Goal: Find contact information: Obtain details needed to contact an individual or organization

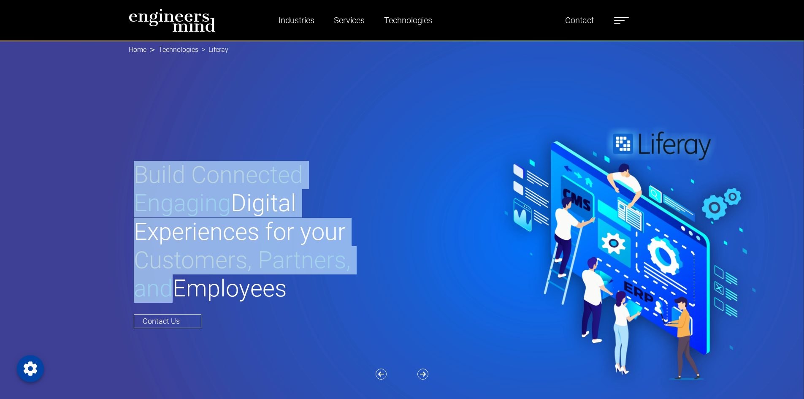
drag, startPoint x: 179, startPoint y: 174, endPoint x: 325, endPoint y: 281, distance: 180.9
click at [325, 281] on h1 "Build Connected Engaging Digital Experiences for your Customers, Partners, and …" at bounding box center [268, 232] width 269 height 142
click at [328, 282] on h1 "Build Connected Engaging Digital Experiences for your Customers, Partners, and …" at bounding box center [268, 232] width 269 height 142
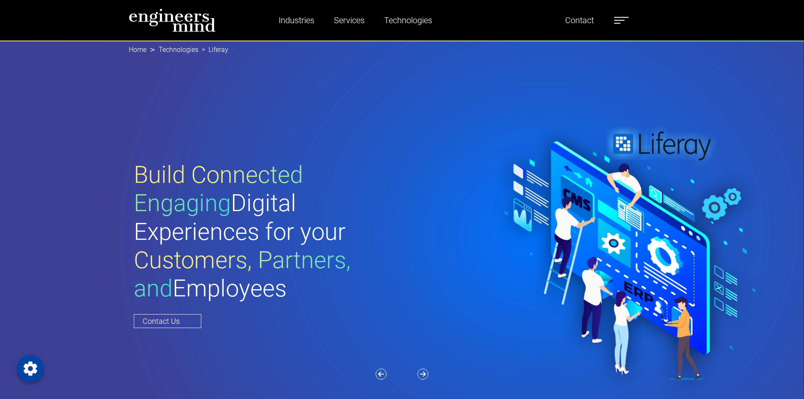
click at [261, 161] on span "Build Connected Engaging" at bounding box center [218, 189] width 169 height 56
click at [256, 161] on span "Build Connected Engaging" at bounding box center [218, 189] width 169 height 56
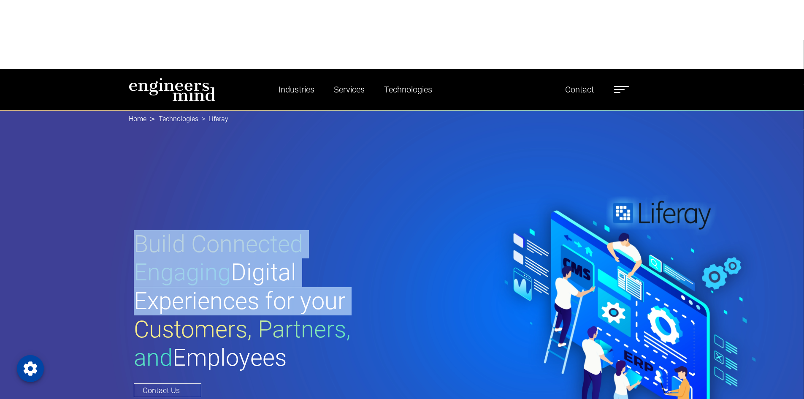
click at [131, 230] on div "Build Connected Engaging Digital Experiences for your Customers, Partners, and …" at bounding box center [268, 313] width 279 height 166
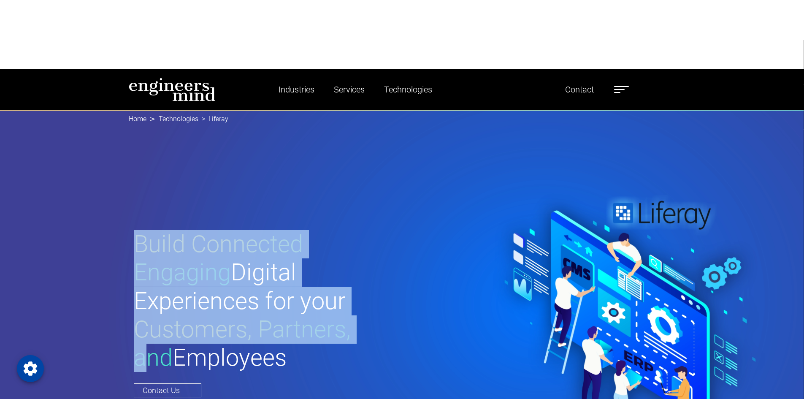
drag, startPoint x: 135, startPoint y: 133, endPoint x: 274, endPoint y: 295, distance: 213.7
click at [274, 295] on h1 "Build Connected Engaging Digital Experiences for your Customers, Partners, and …" at bounding box center [268, 301] width 269 height 142
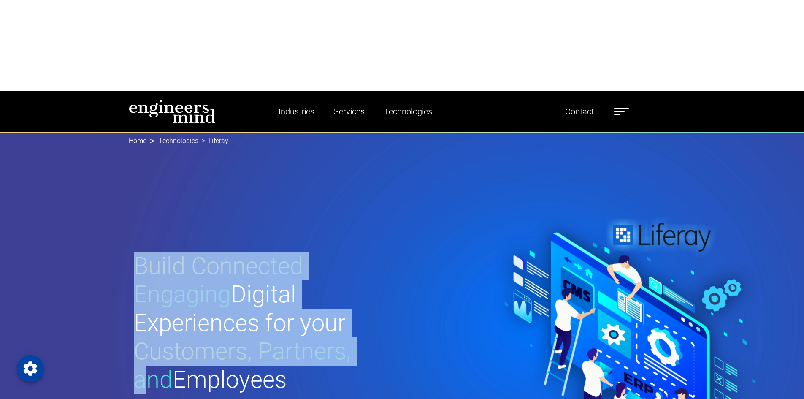
click at [244, 337] on span "Customers, Partners, and" at bounding box center [242, 365] width 217 height 56
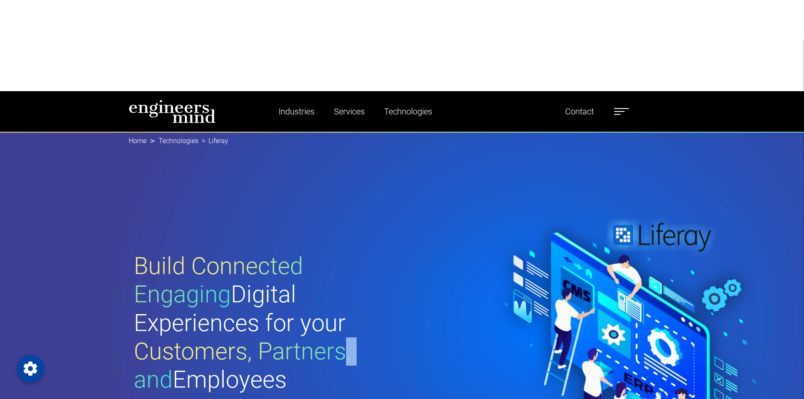
click at [244, 337] on span "Customers, Partners, and" at bounding box center [242, 365] width 217 height 56
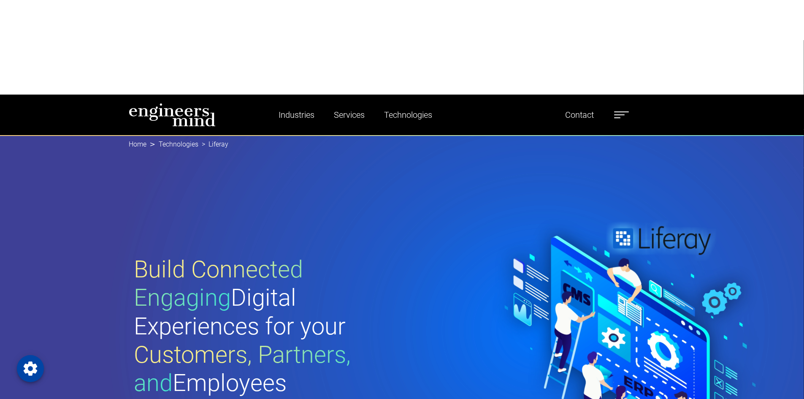
click at [617, 109] on label at bounding box center [621, 114] width 15 height 11
click at [627, 109] on label at bounding box center [621, 114] width 15 height 11
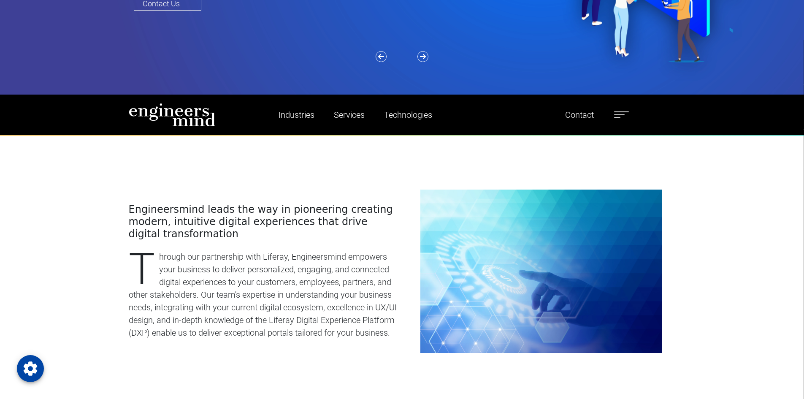
scroll to position [169, 0]
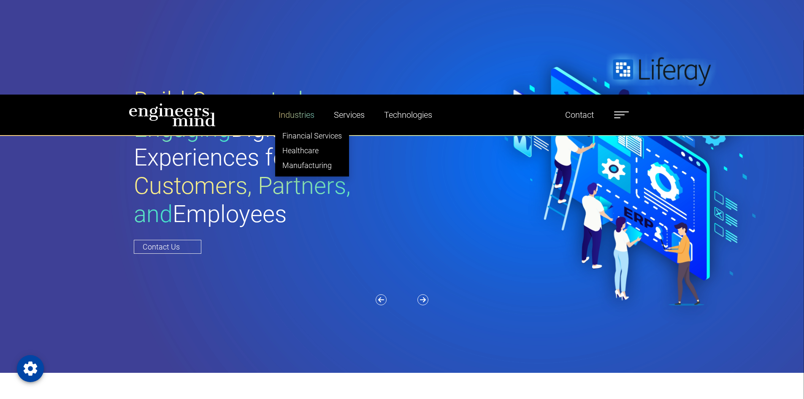
click at [298, 105] on link "Industries" at bounding box center [296, 114] width 43 height 19
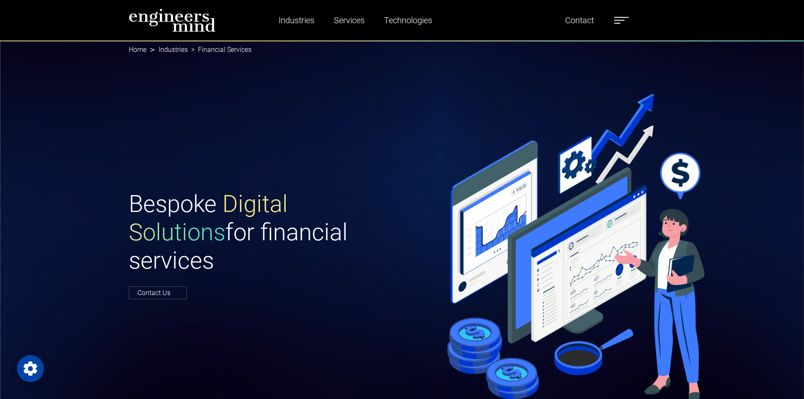
drag, startPoint x: 145, startPoint y: 197, endPoint x: 233, endPoint y: 282, distance: 122.1
click at [233, 275] on h1 "Bespoke Digital Solutions for financial services" at bounding box center [263, 232] width 269 height 85
click at [196, 272] on h1 "Bespoke Digital Solutions for financial services" at bounding box center [263, 232] width 269 height 85
click at [190, 266] on h1 "Bespoke Digital Solutions for financial services" at bounding box center [263, 232] width 269 height 85
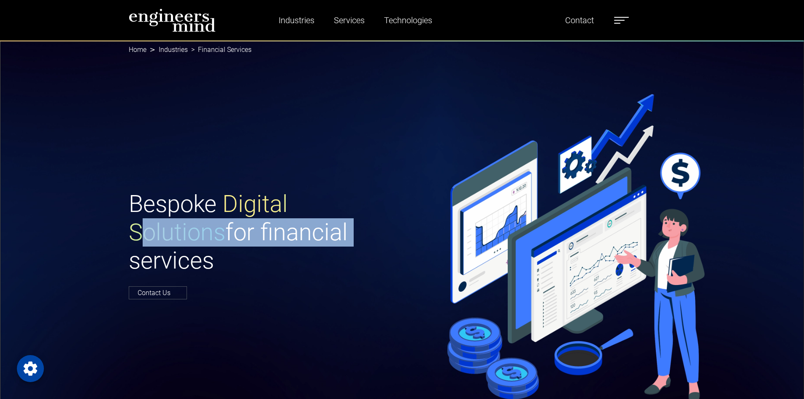
click at [190, 266] on h1 "Bespoke Digital Solutions for financial services" at bounding box center [263, 232] width 269 height 85
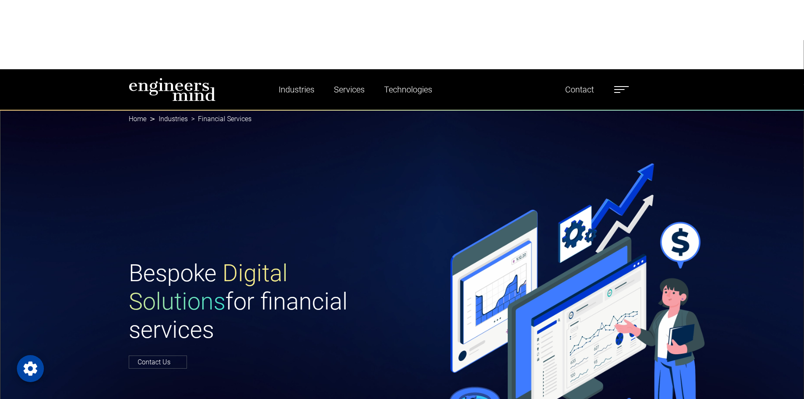
click at [148, 259] on h1 "Bespoke Digital Solutions for financial services" at bounding box center [263, 301] width 269 height 85
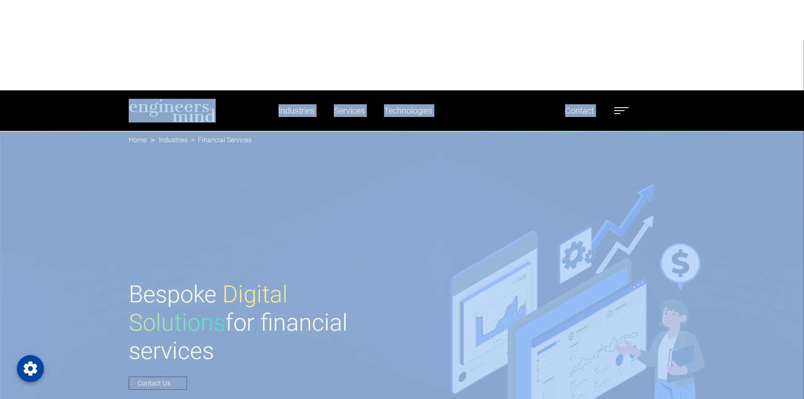
drag, startPoint x: 135, startPoint y: 175, endPoint x: 217, endPoint y: 292, distance: 143.3
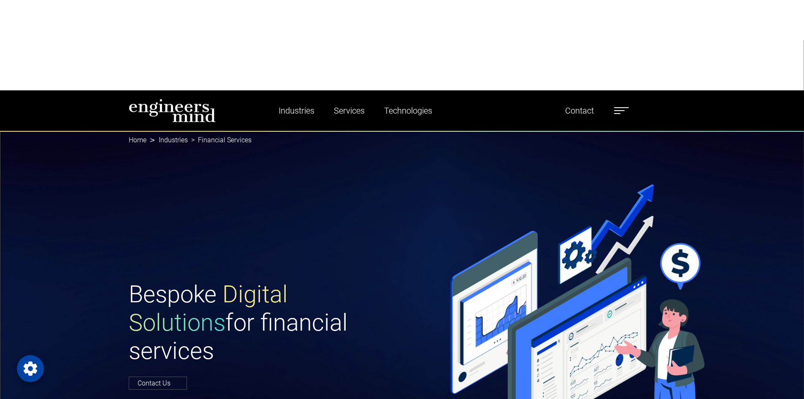
click at [215, 280] on span "Digital Solutions" at bounding box center [208, 308] width 159 height 56
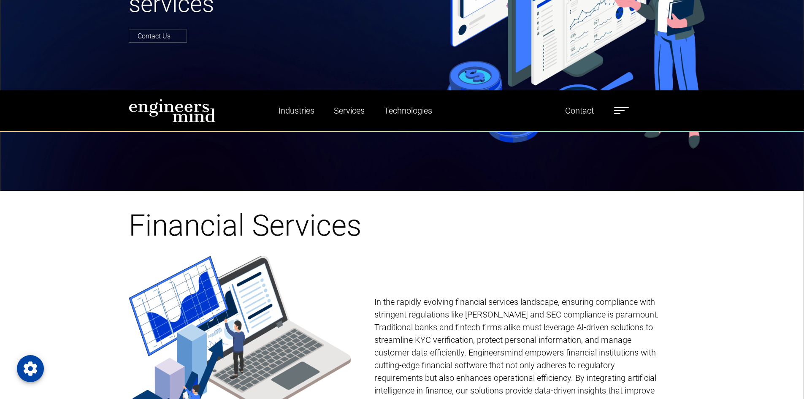
scroll to position [422, 0]
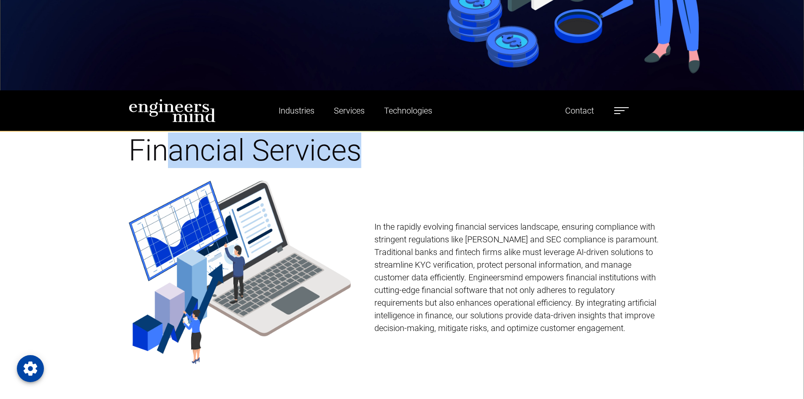
drag, startPoint x: 186, startPoint y: 58, endPoint x: 408, endPoint y: 62, distance: 221.7
click at [405, 133] on h1 "Financial Services" at bounding box center [402, 150] width 547 height 35
click at [408, 133] on h1 "Financial Services" at bounding box center [402, 150] width 547 height 35
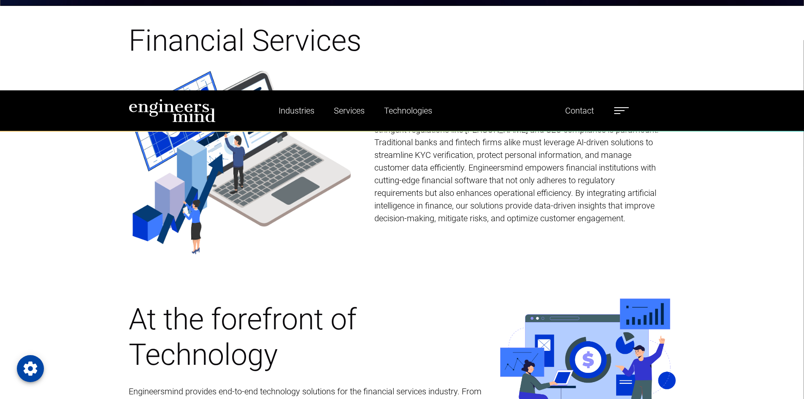
scroll to position [633, 0]
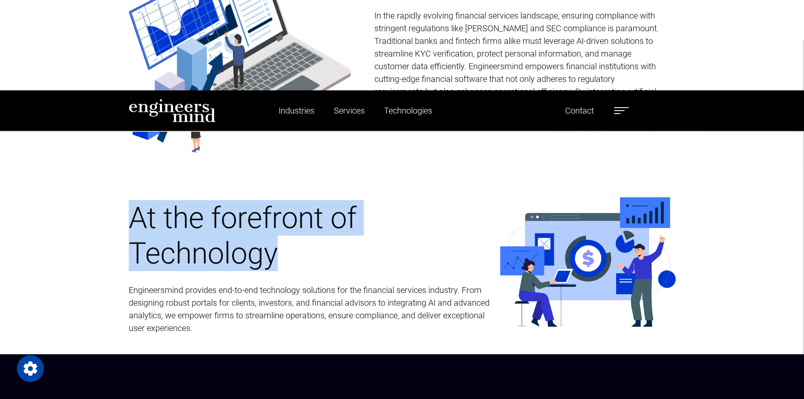
drag, startPoint x: 151, startPoint y: 131, endPoint x: 295, endPoint y: 190, distance: 155.5
click at [294, 200] on h1 "At the forefront of Technology" at bounding box center [309, 235] width 361 height 71
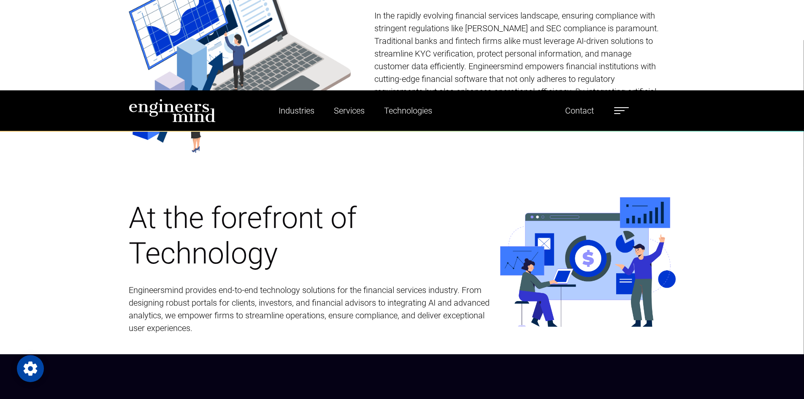
click at [294, 284] on p "Engineersmind provides end-to-end technology solutions for the financial servic…" at bounding box center [309, 309] width 361 height 51
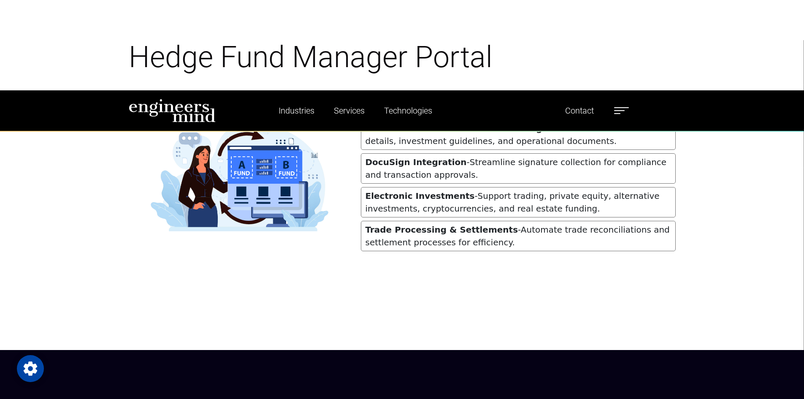
scroll to position [0, 0]
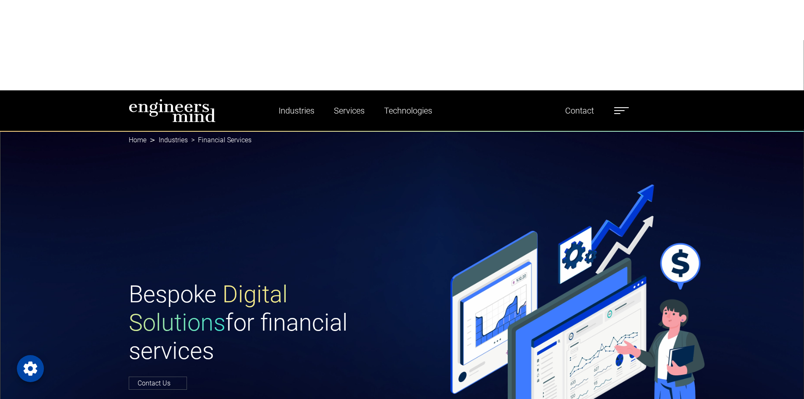
click at [620, 110] on span at bounding box center [619, 110] width 11 height 1
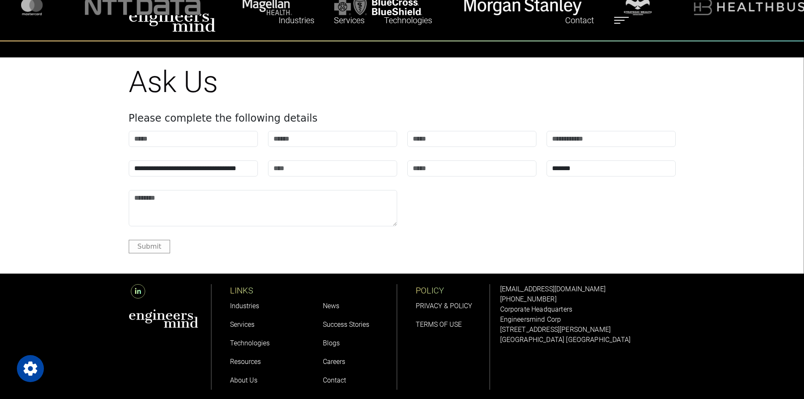
scroll to position [1066, 0]
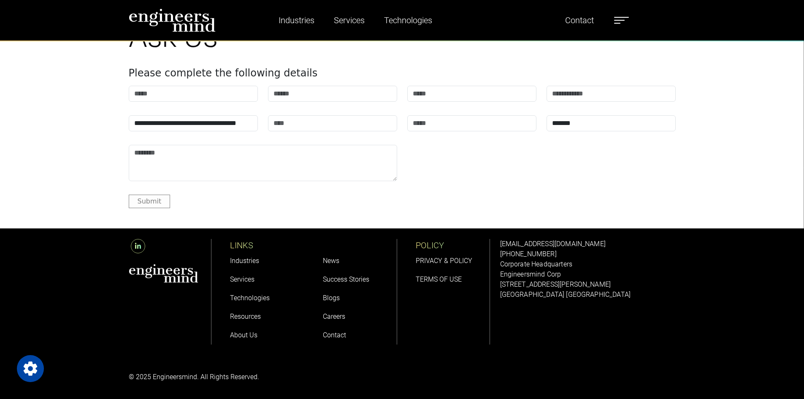
click at [71, 155] on div "**********" at bounding box center [402, 113] width 804 height 189
